Goal: Task Accomplishment & Management: Complete application form

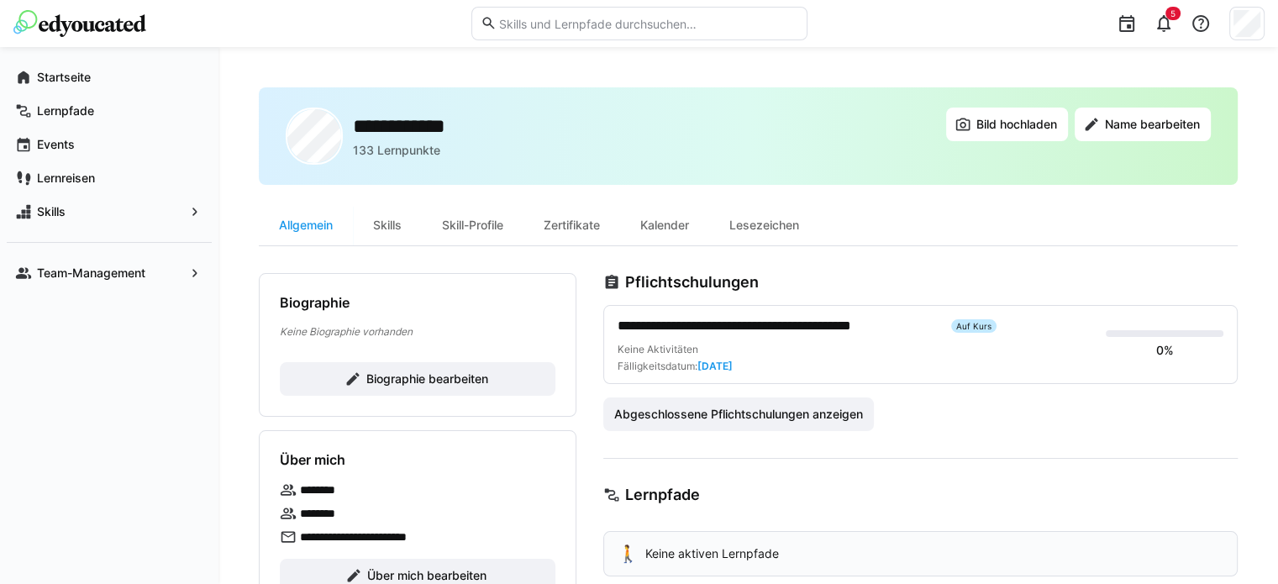
click at [1177, 293] on div "**********" at bounding box center [920, 352] width 634 height 158
click at [68, 124] on div "Lernpfade" at bounding box center [109, 111] width 205 height 34
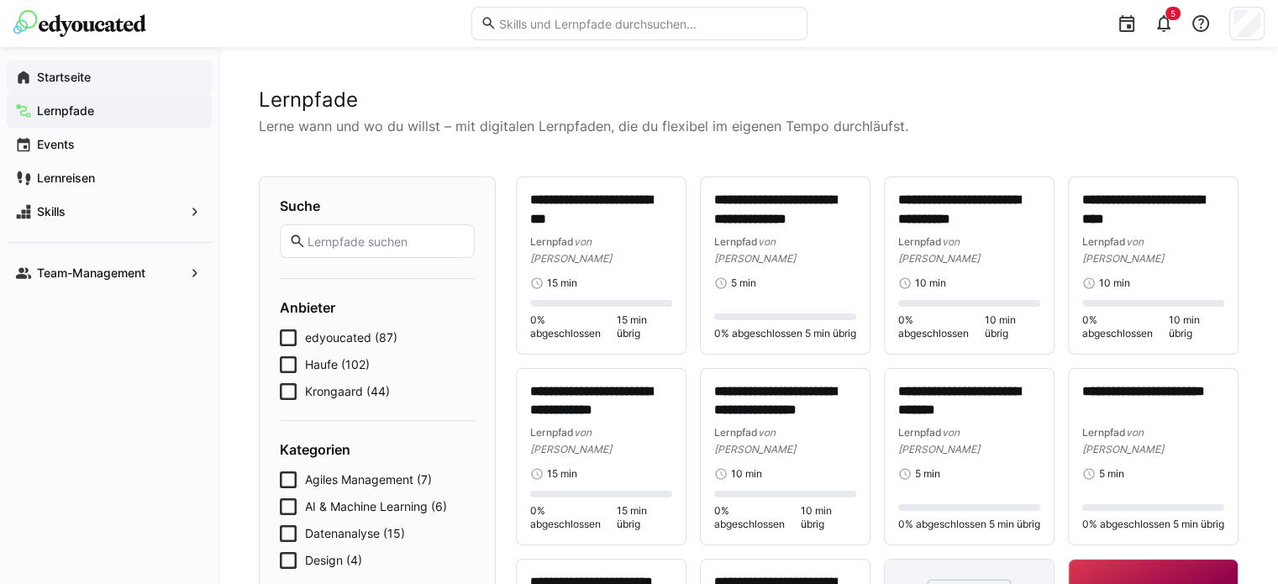
click at [0, 0] on app-navigation-label "Startseite" at bounding box center [0, 0] width 0 height 0
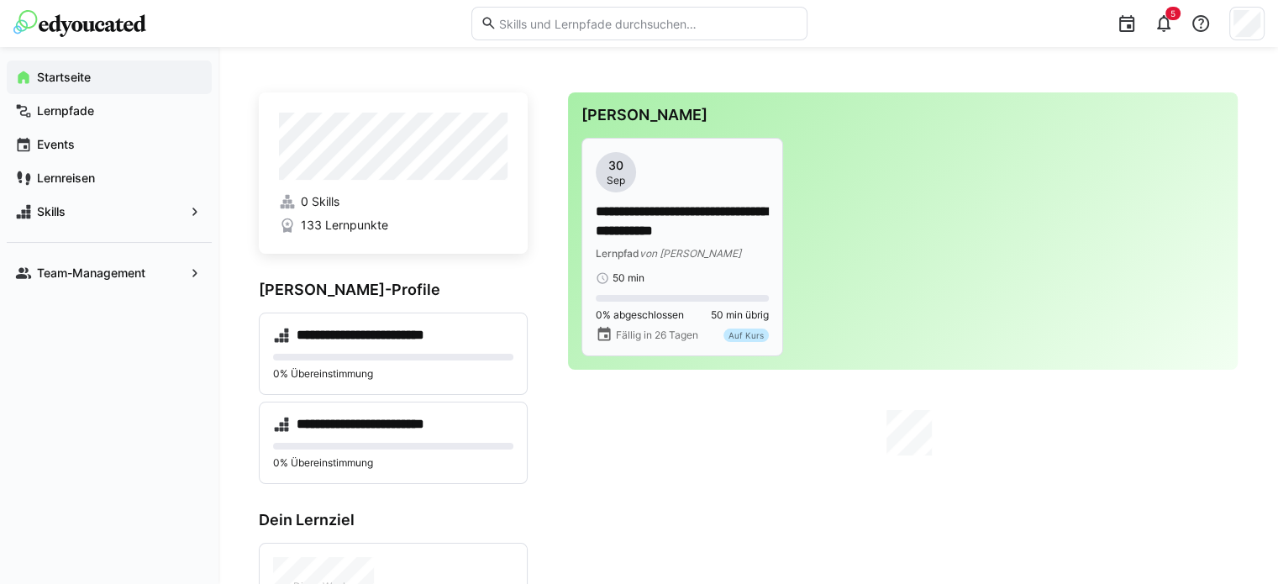
click at [646, 190] on app-date-bubble "[DATE]" at bounding box center [682, 172] width 173 height 40
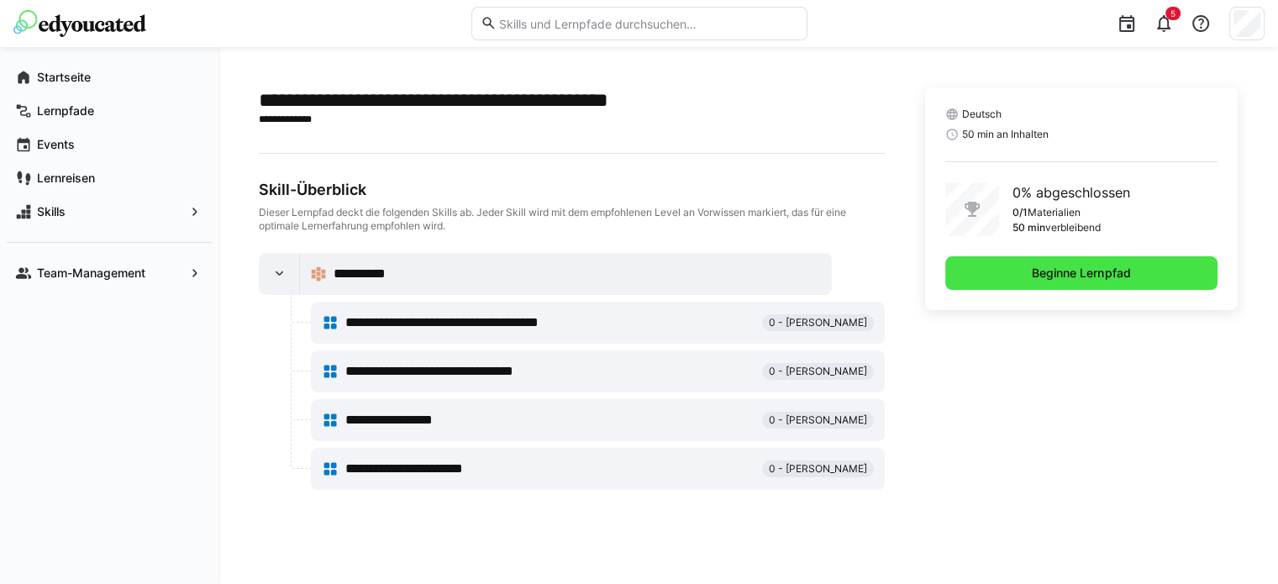
click at [1045, 282] on span "Beginne Lernpfad" at bounding box center [1081, 273] width 272 height 34
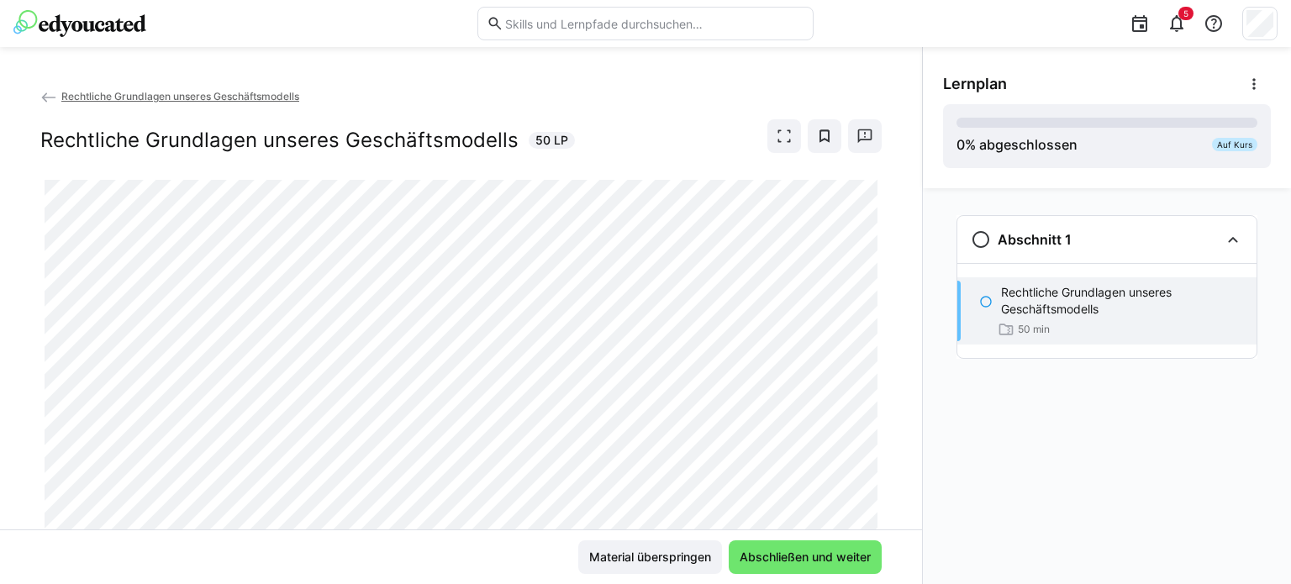
scroll to position [53, 0]
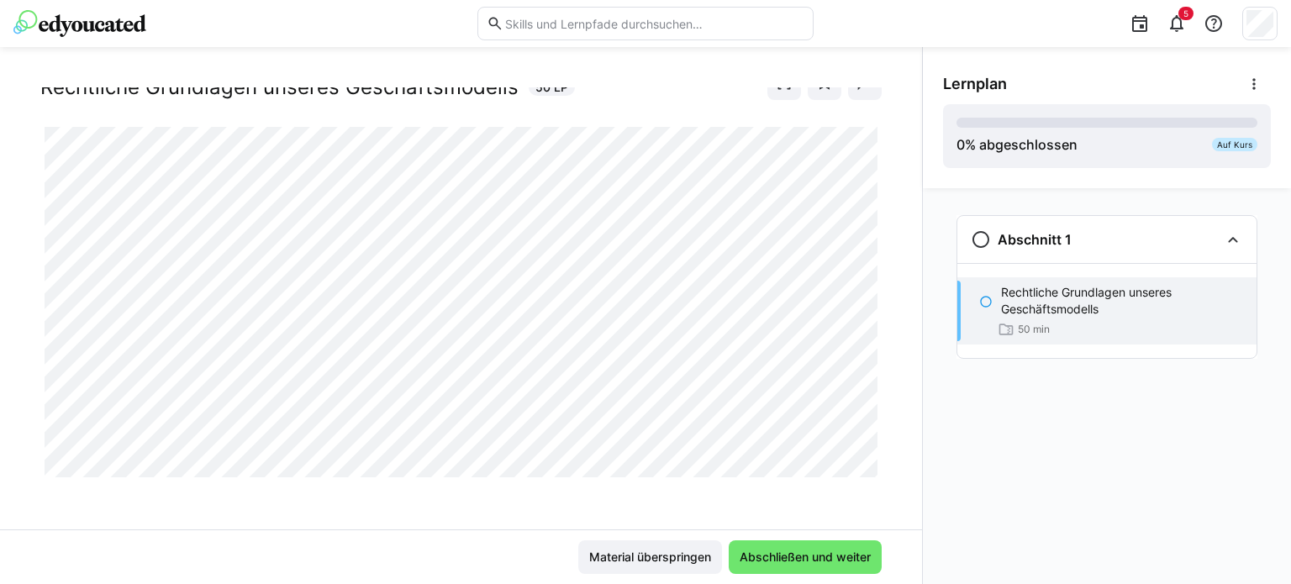
click at [1184, 370] on app-classroom-navigation "Abschnitt 1 Rechtliche Grundlagen unseres Geschäftsmodells 50 min" at bounding box center [1107, 309] width 328 height 203
click at [400, 547] on div "Material überspringen Abschließen und weiter" at bounding box center [460, 557] width 841 height 34
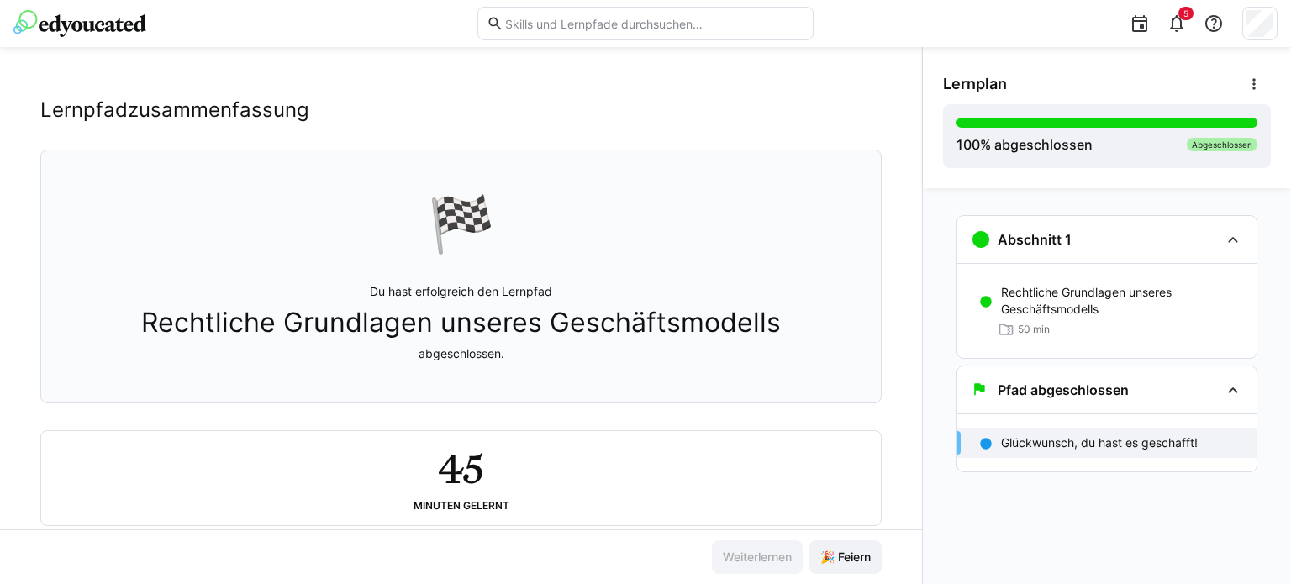
scroll to position [0, 0]
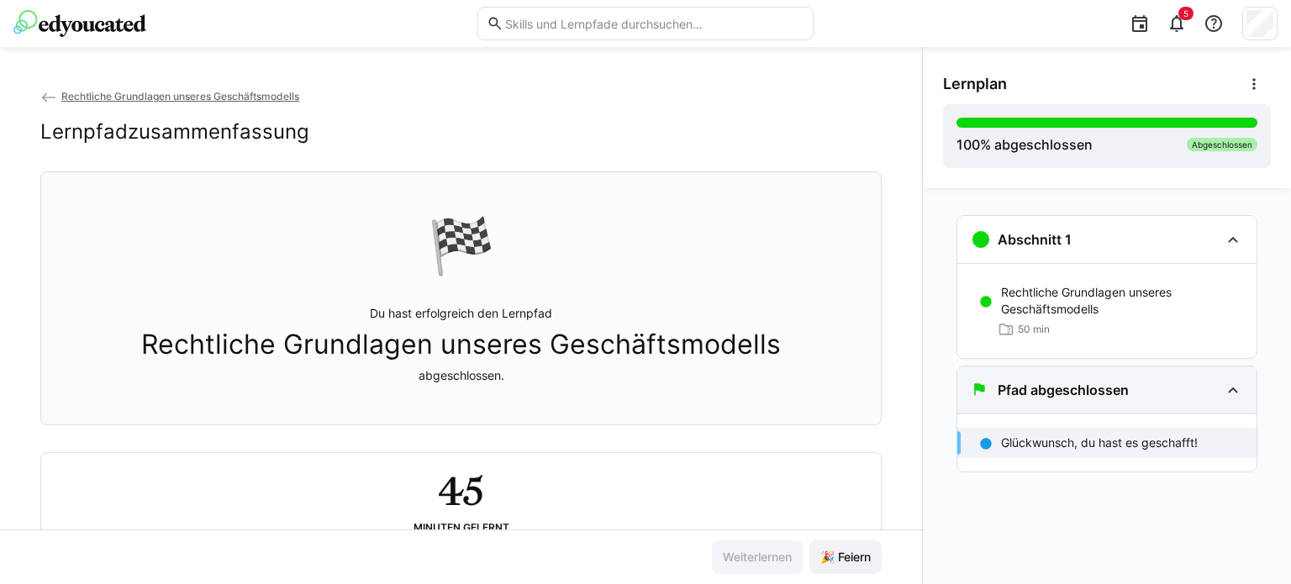
click at [1251, 394] on div "Pfad abgeschlossen" at bounding box center [1106, 389] width 299 height 47
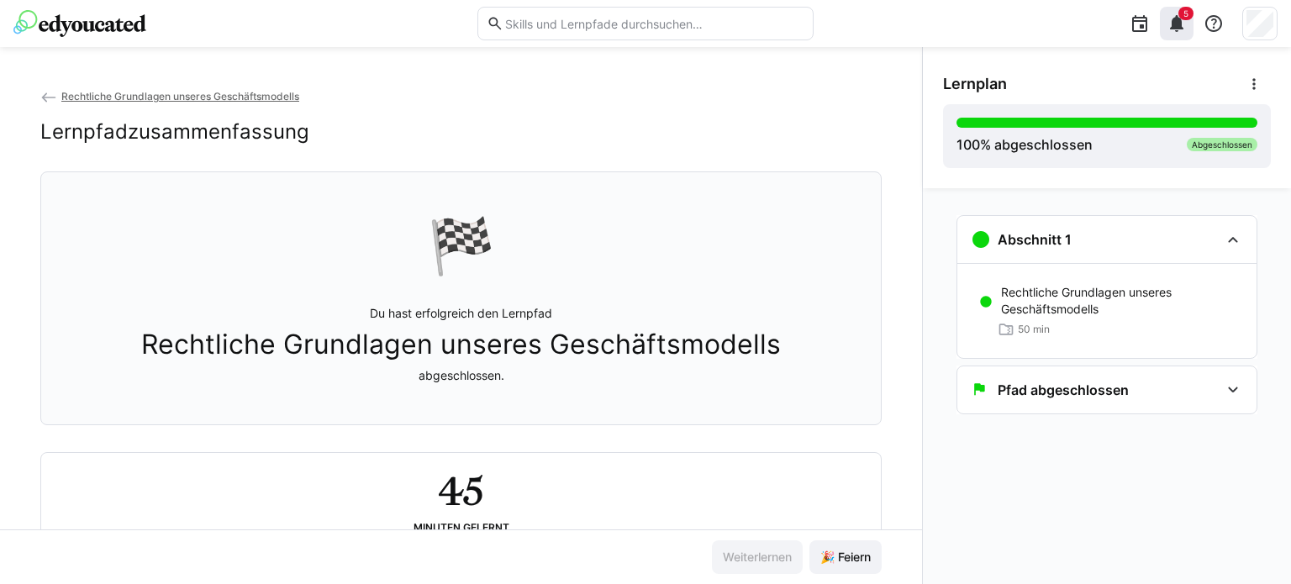
click at [1176, 39] on div "5" at bounding box center [1177, 24] width 34 height 34
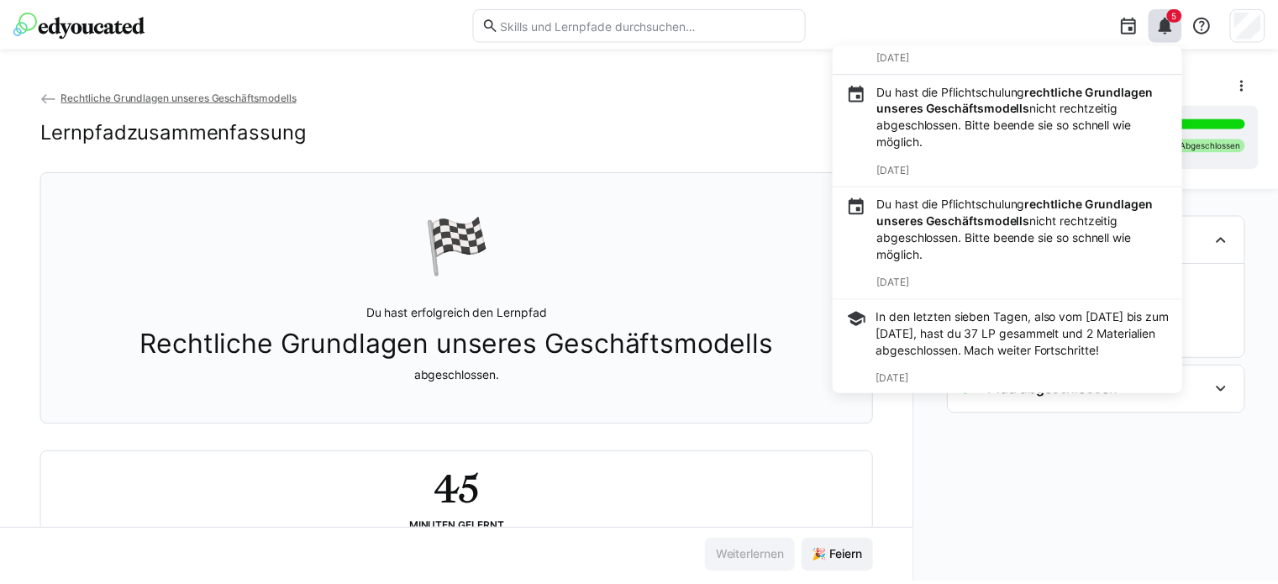
scroll to position [420, 0]
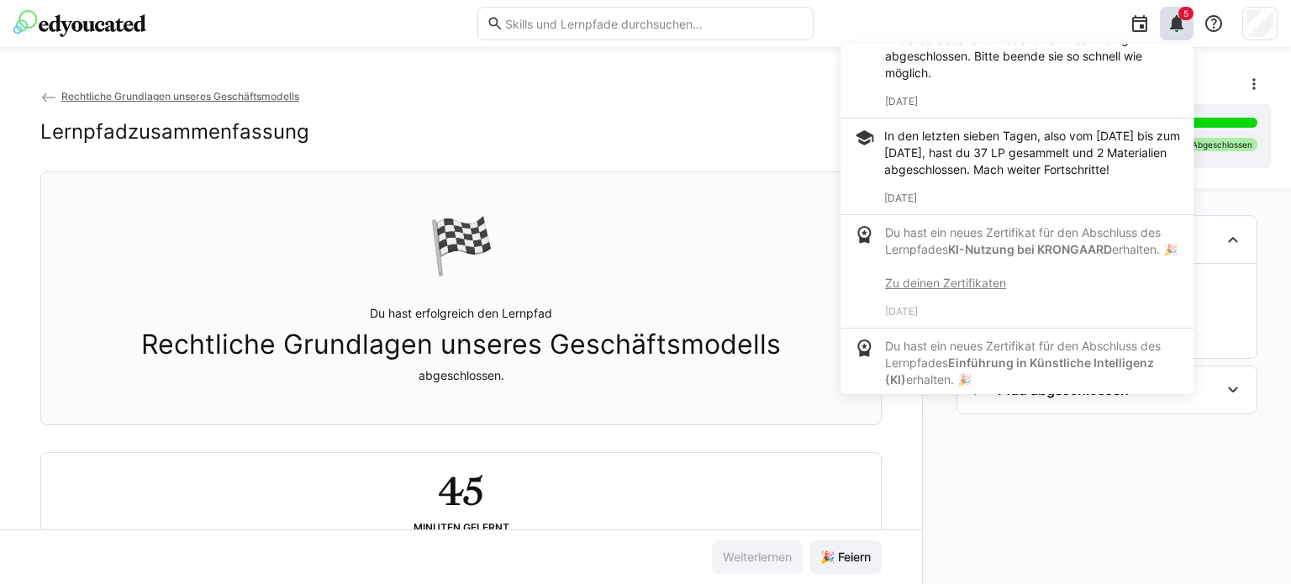
click at [111, 30] on img at bounding box center [79, 23] width 133 height 27
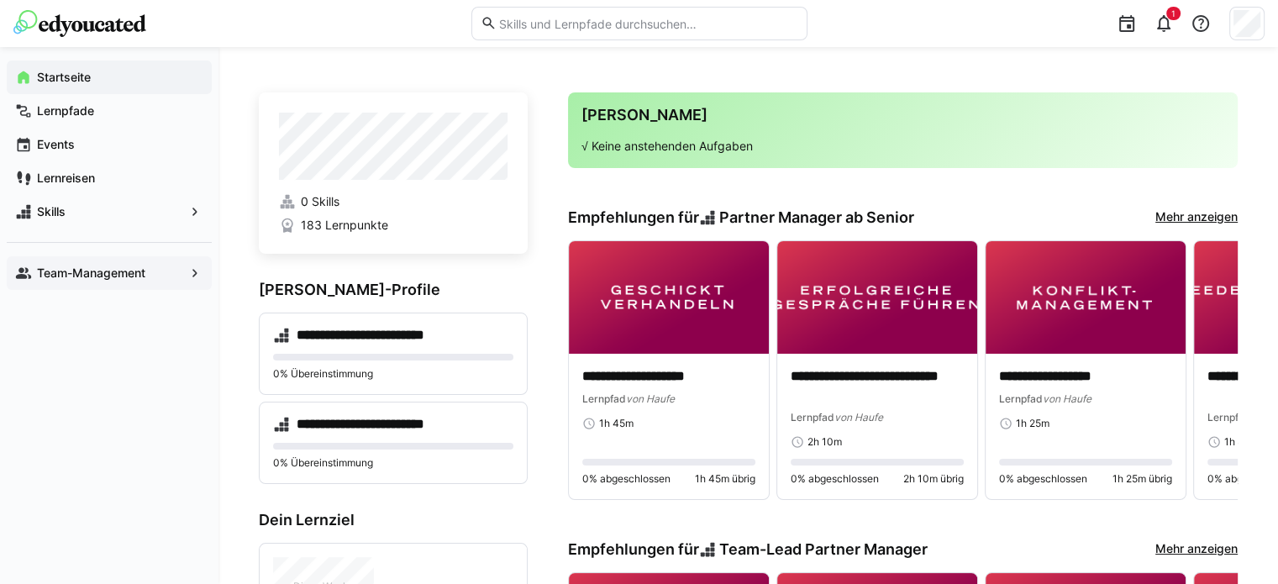
click at [94, 287] on div "Team-Management" at bounding box center [109, 273] width 205 height 34
click at [157, 279] on span "Team-Management" at bounding box center [109, 273] width 150 height 17
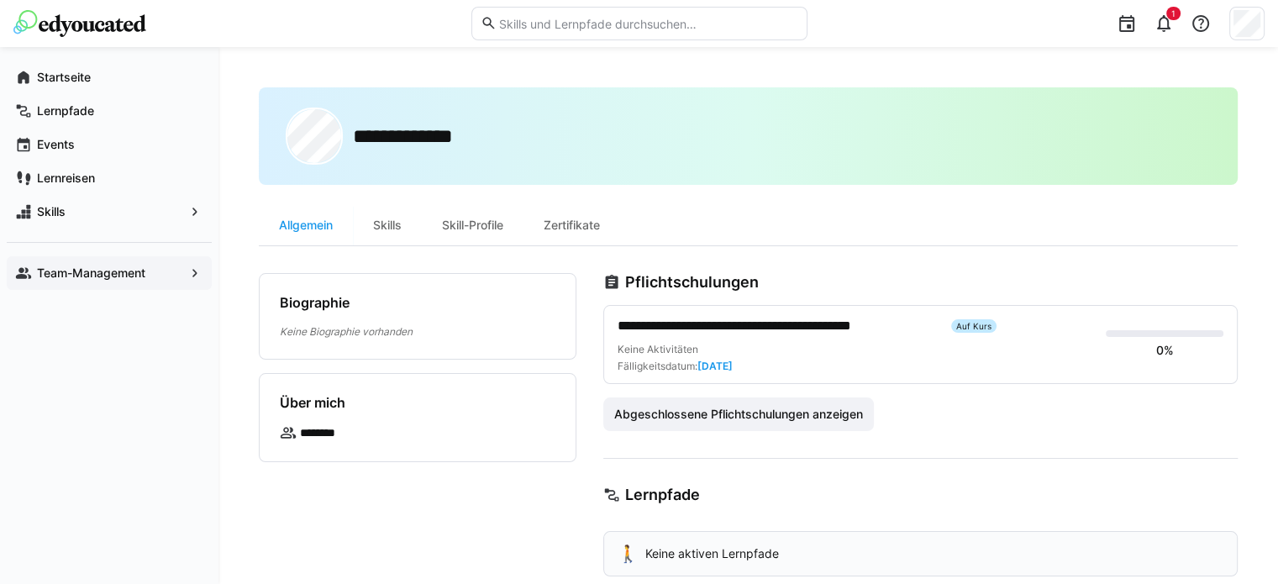
click at [152, 277] on span "Team-Management" at bounding box center [109, 273] width 150 height 17
